Goal: Task Accomplishment & Management: Manage account settings

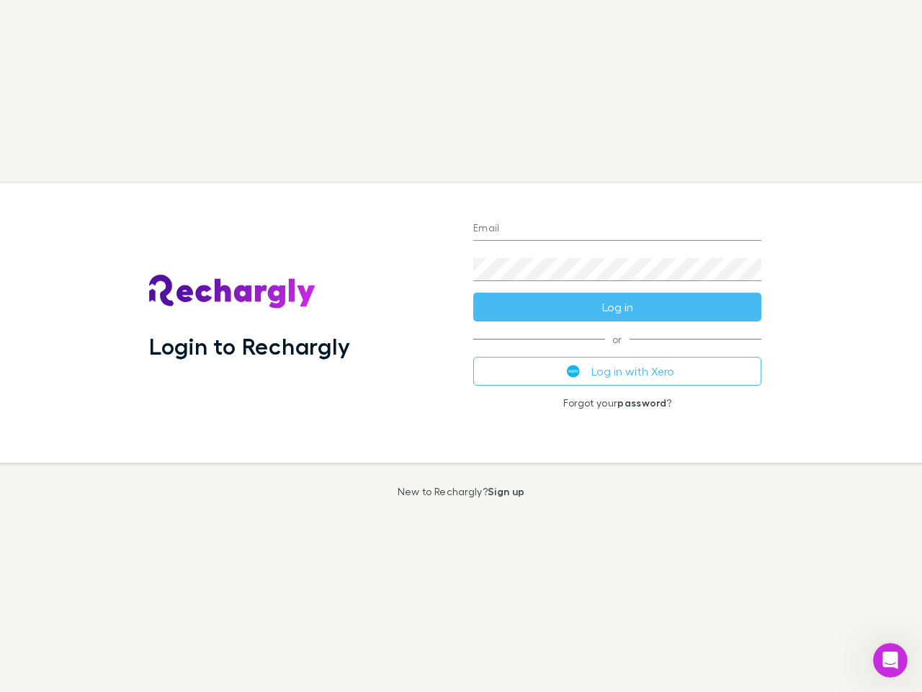
click at [461, 346] on div "Login to Rechargly" at bounding box center [300, 323] width 324 height 280
click at [617, 229] on input "Email" at bounding box center [617, 229] width 288 height 23
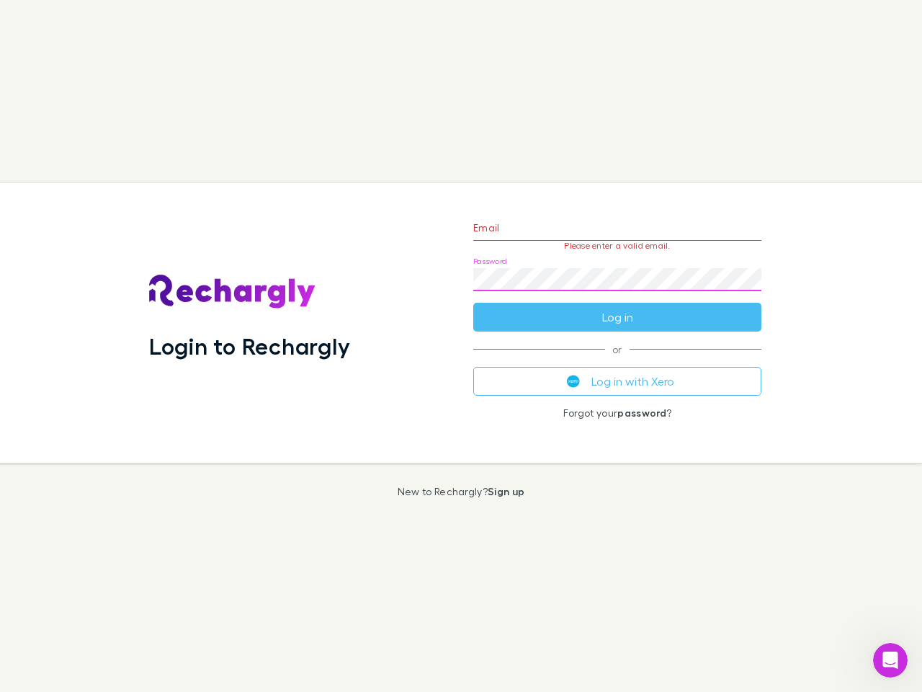
click at [617, 307] on form "Email Please enter a valid email. Password Log in" at bounding box center [617, 268] width 288 height 125
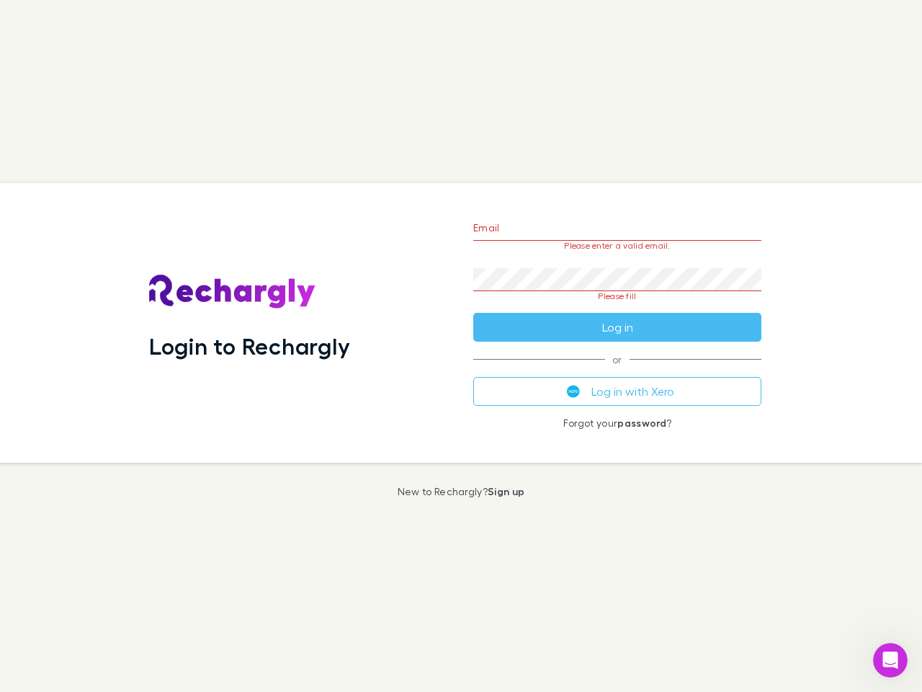
click at [617, 371] on div "Email Please enter a valid email. Password Please fill Log in or Log in with Xe…" at bounding box center [617, 323] width 311 height 280
